Goal: Transaction & Acquisition: Purchase product/service

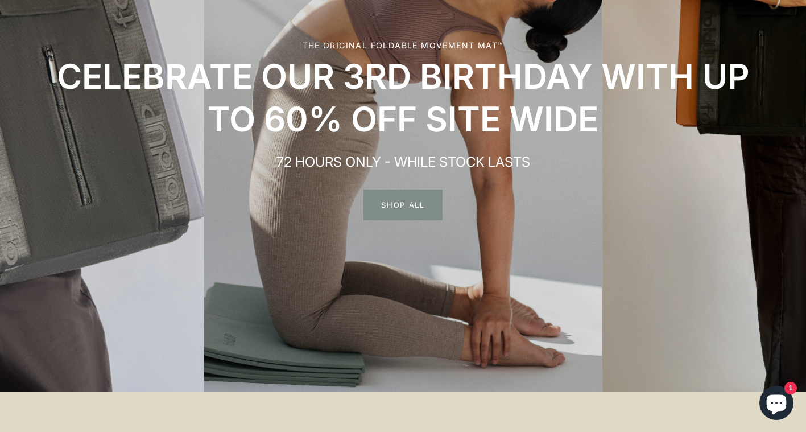
scroll to position [179, 0]
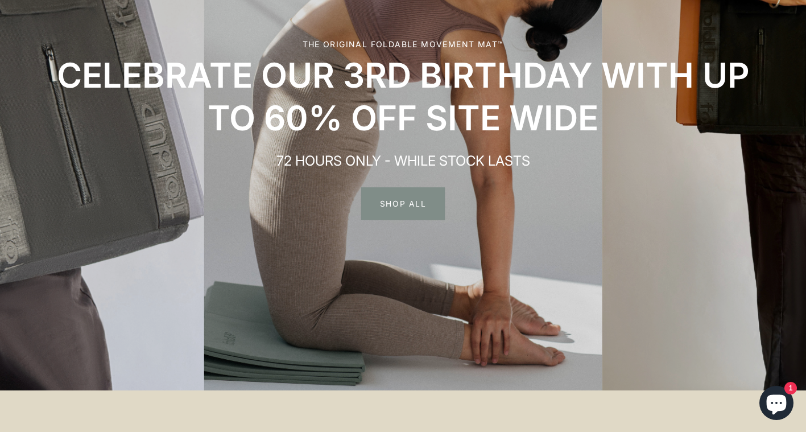
click at [399, 202] on span "SHOP ALL" at bounding box center [403, 203] width 84 height 33
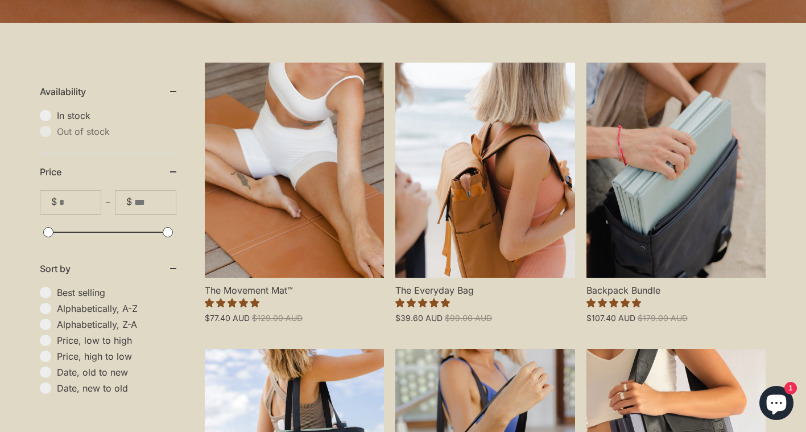
scroll to position [266, 0]
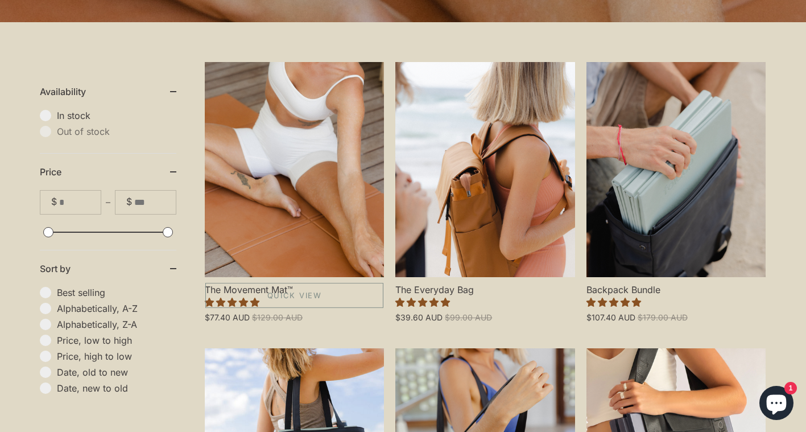
click at [309, 195] on link "The Movement Mat™" at bounding box center [294, 169] width 179 height 215
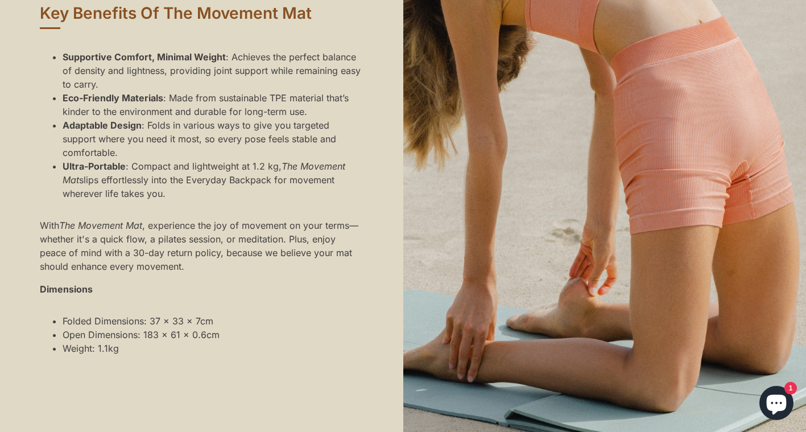
scroll to position [1003, 0]
click at [309, 195] on li "Ultra-Portable : Compact and lightweight at 1.2 kg, The Movement Mat slips effo…" at bounding box center [213, 179] width 301 height 41
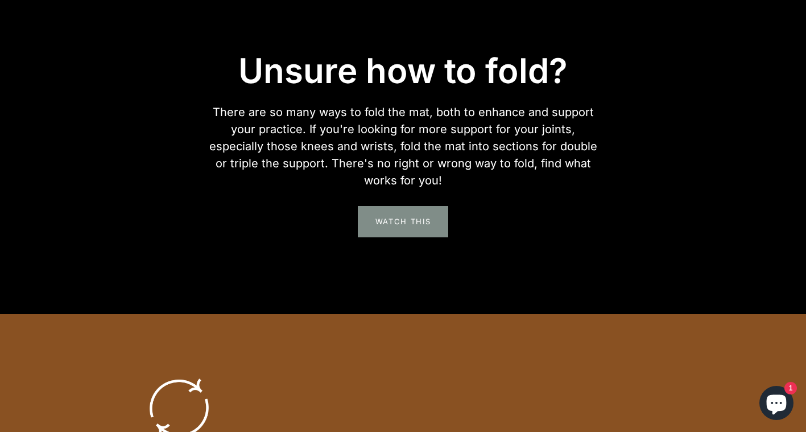
scroll to position [2041, 0]
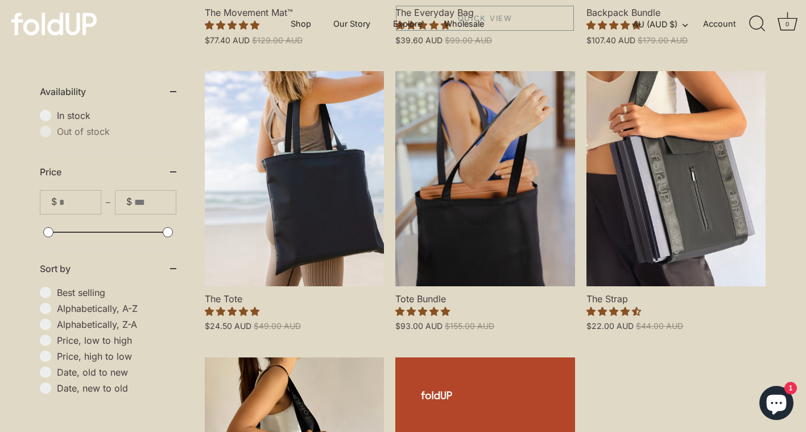
scroll to position [536, 0]
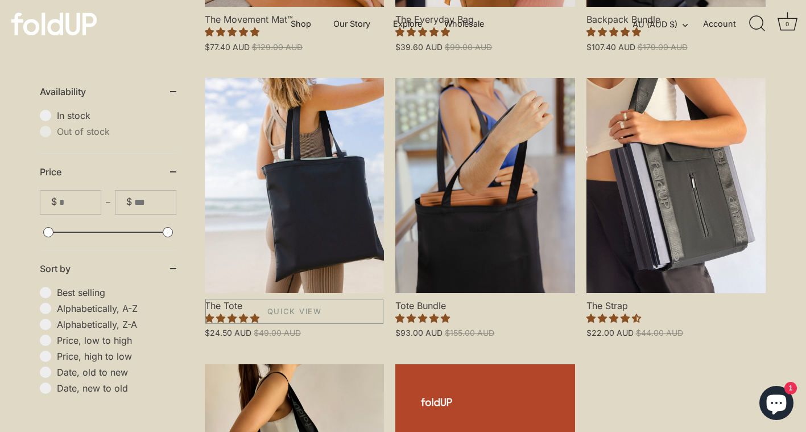
click at [315, 135] on link "The Tote" at bounding box center [294, 185] width 179 height 215
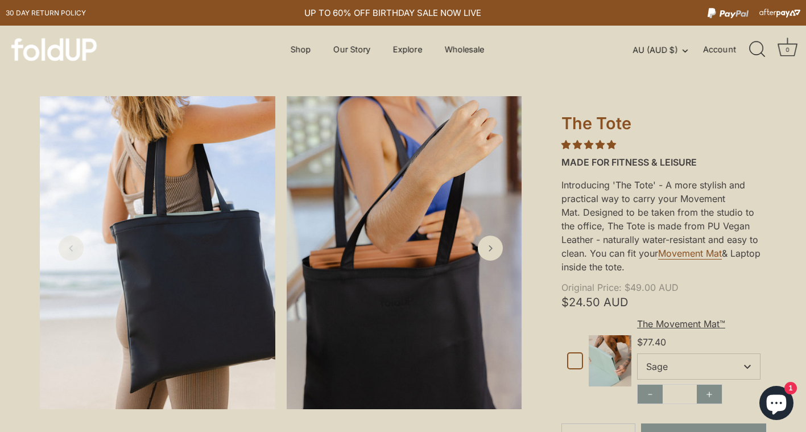
click at [403, 220] on img at bounding box center [404, 252] width 235 height 313
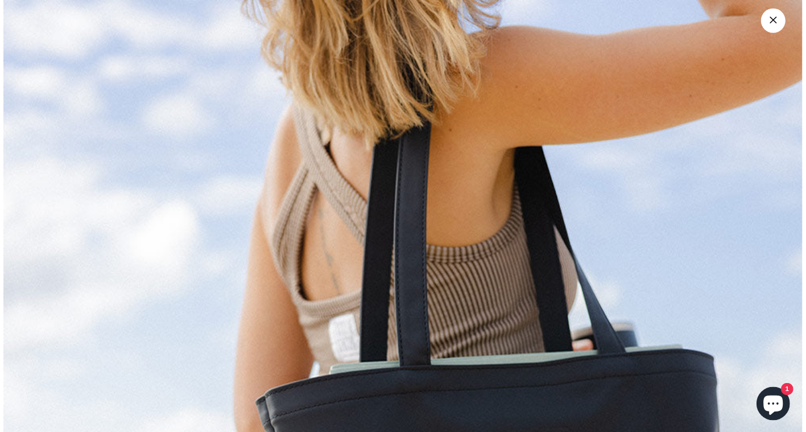
scroll to position [1230, 0]
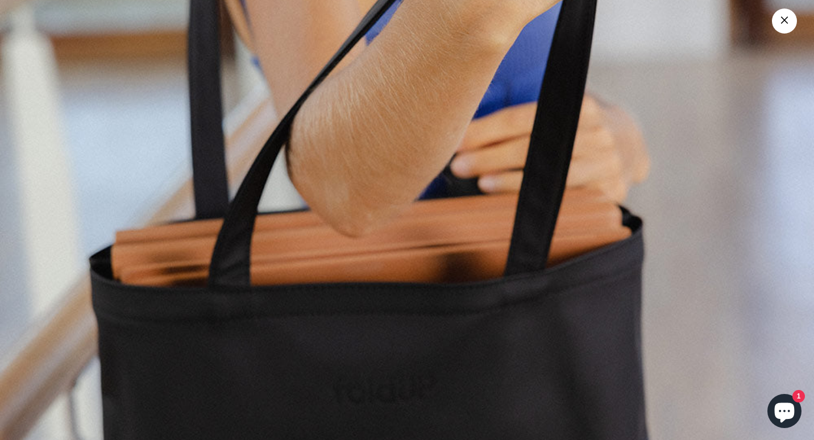
click at [781, 19] on link "×" at bounding box center [784, 21] width 25 height 25
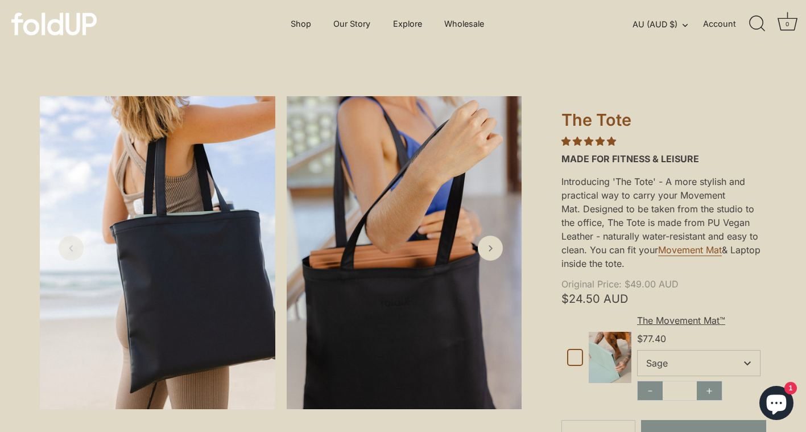
scroll to position [0, 0]
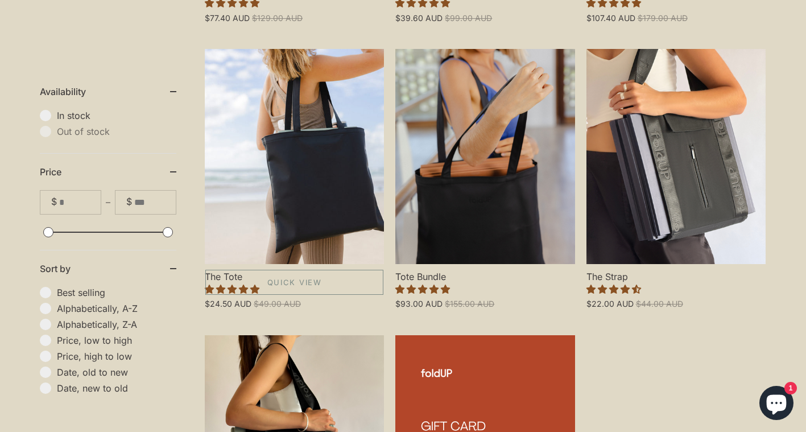
scroll to position [566, 0]
click at [483, 139] on link "Tote Bundle" at bounding box center [484, 155] width 179 height 215
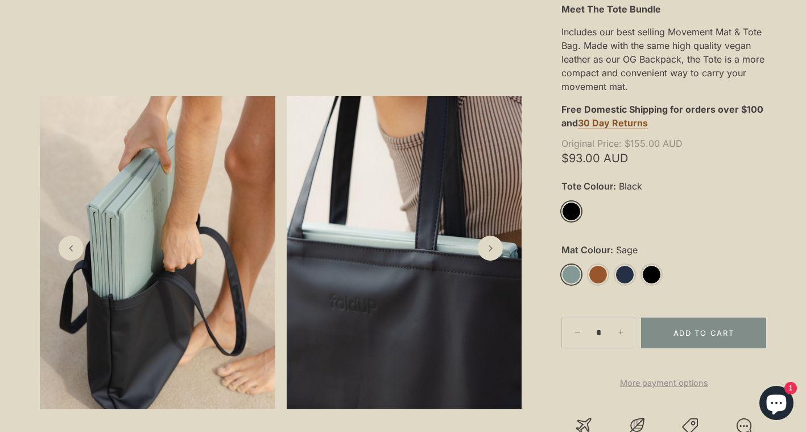
scroll to position [276, 0]
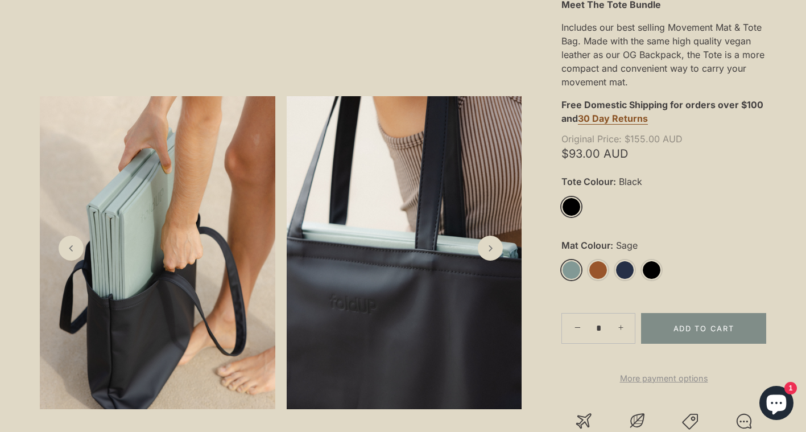
click at [572, 267] on link "Sage" at bounding box center [571, 270] width 20 height 20
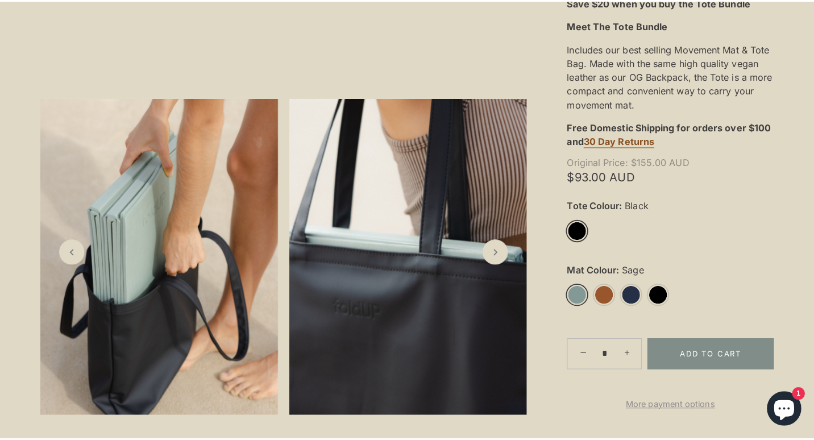
scroll to position [256, 0]
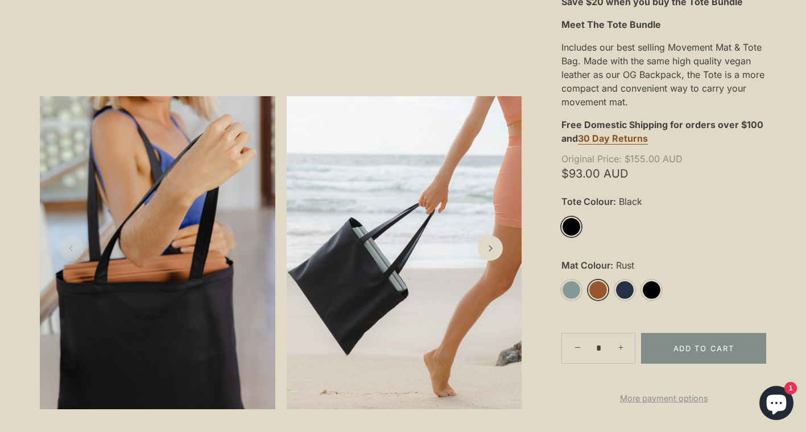
click at [597, 294] on link "Rust" at bounding box center [598, 290] width 20 height 20
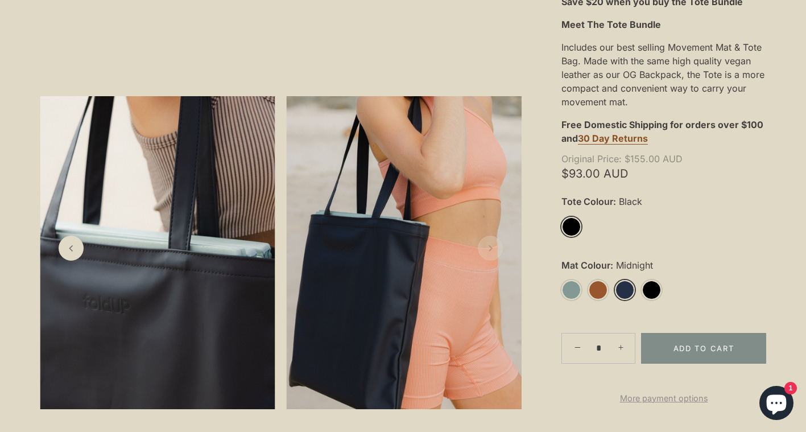
click at [626, 291] on link "Midnight" at bounding box center [625, 290] width 20 height 20
click at [655, 293] on link "Black" at bounding box center [652, 290] width 20 height 20
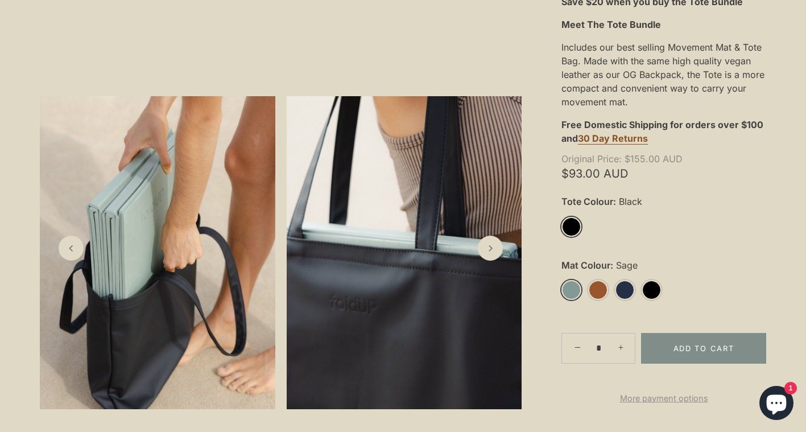
click at [566, 291] on link "Sage" at bounding box center [571, 290] width 20 height 20
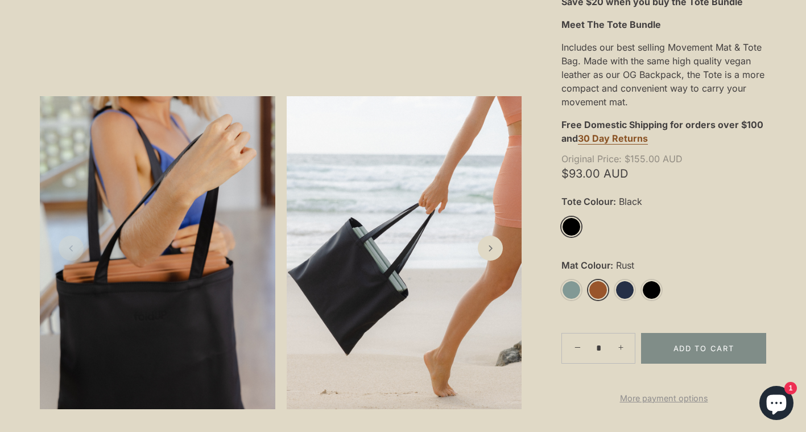
click at [598, 293] on link "Rust" at bounding box center [598, 290] width 20 height 20
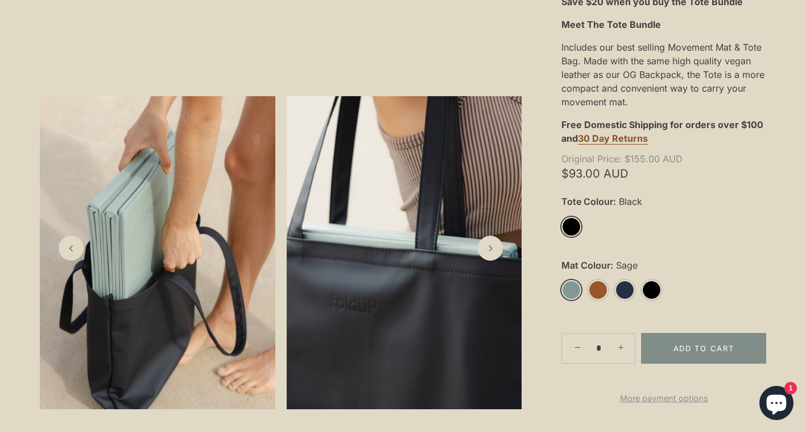
click at [572, 287] on link "Sage" at bounding box center [571, 290] width 20 height 20
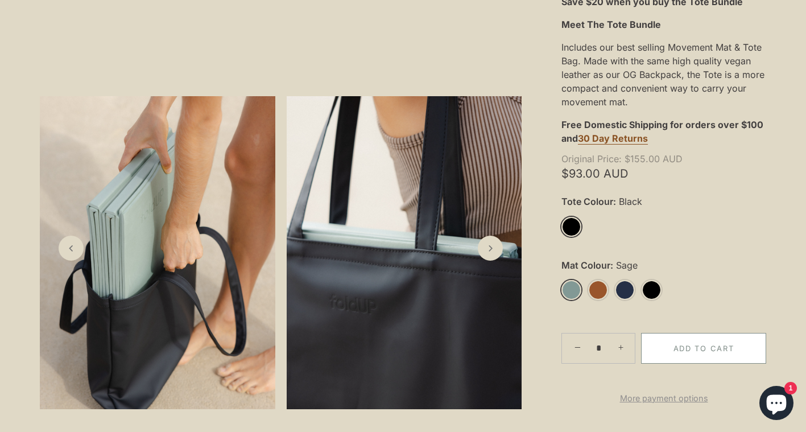
click at [697, 344] on button "Add to Cart" at bounding box center [703, 348] width 125 height 31
